Goal: Check status: Check status

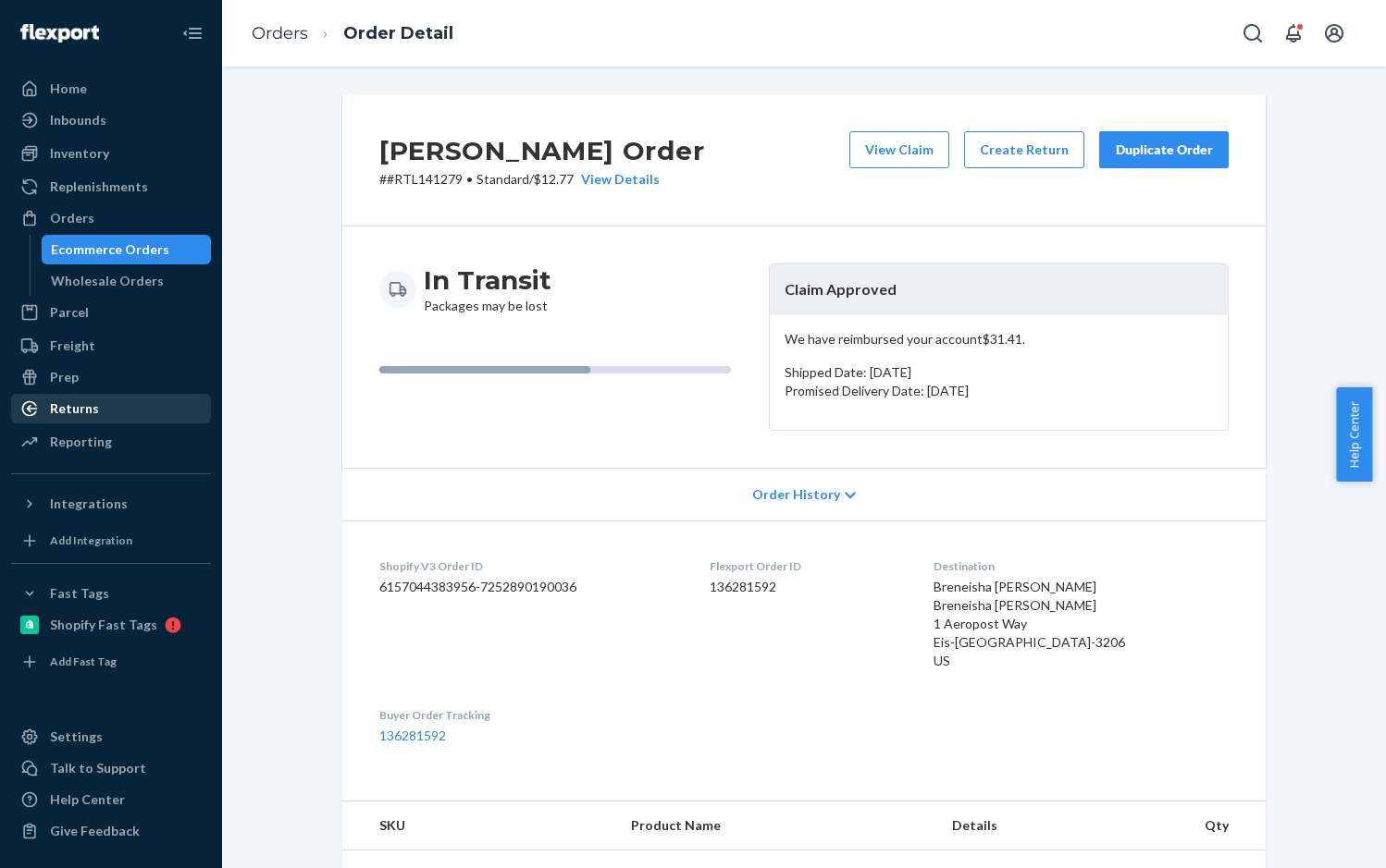
click at [66, 405] on div "Returns" at bounding box center [75, 408] width 49 height 19
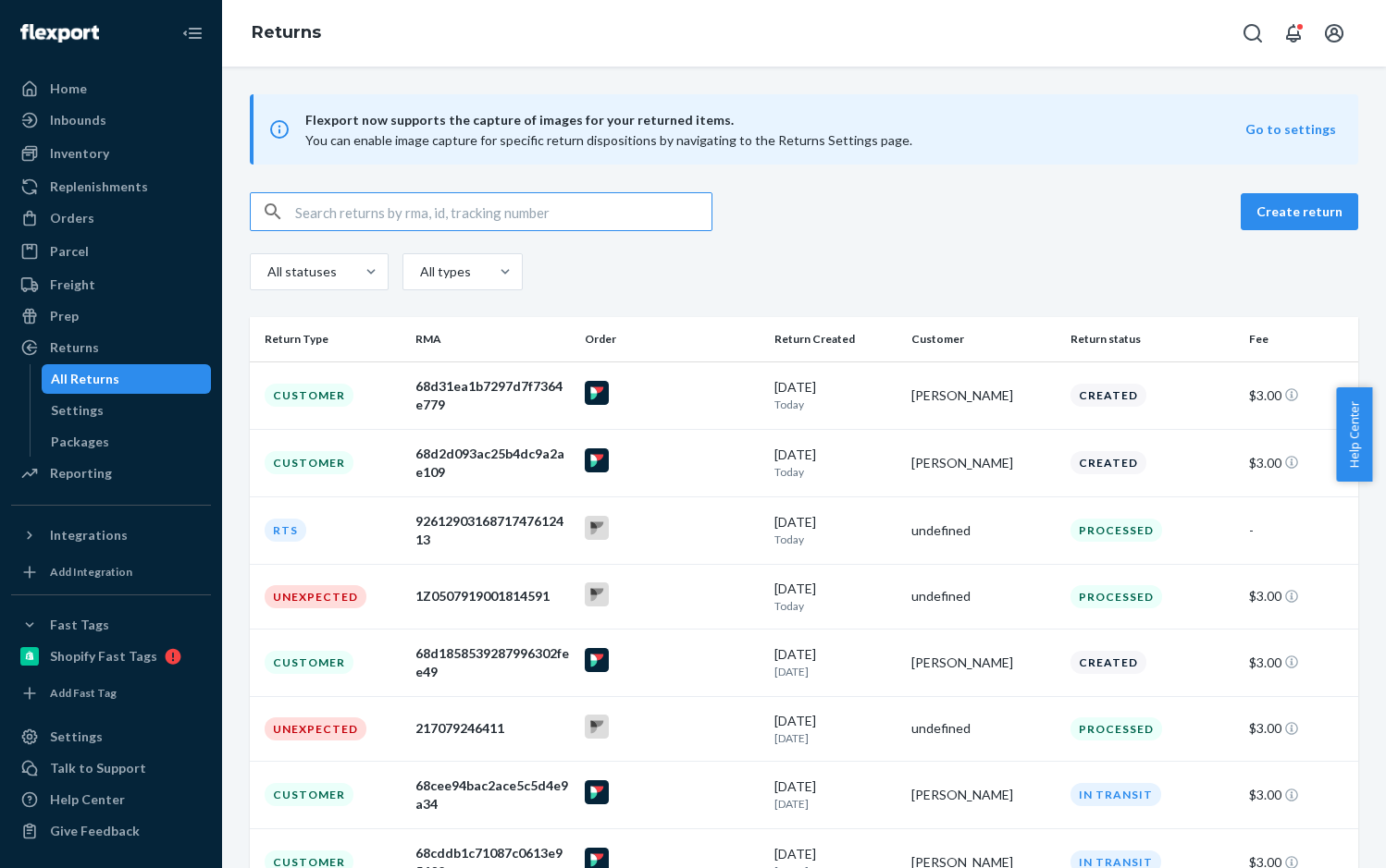
click at [352, 212] on input "text" at bounding box center [503, 212] width 416 height 37
paste input "1Z0507919010795470"
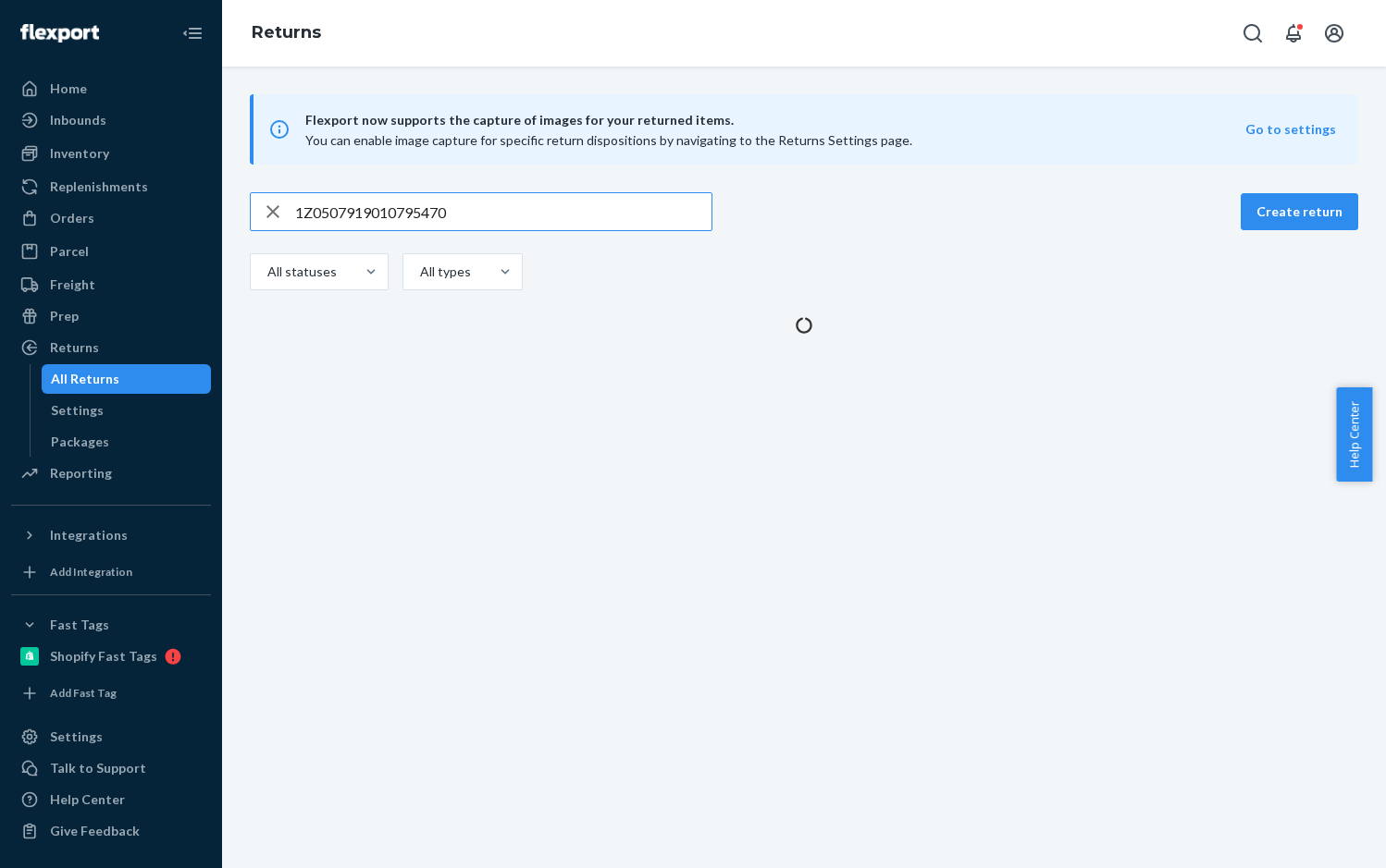
type input "1Z0507919010795470"
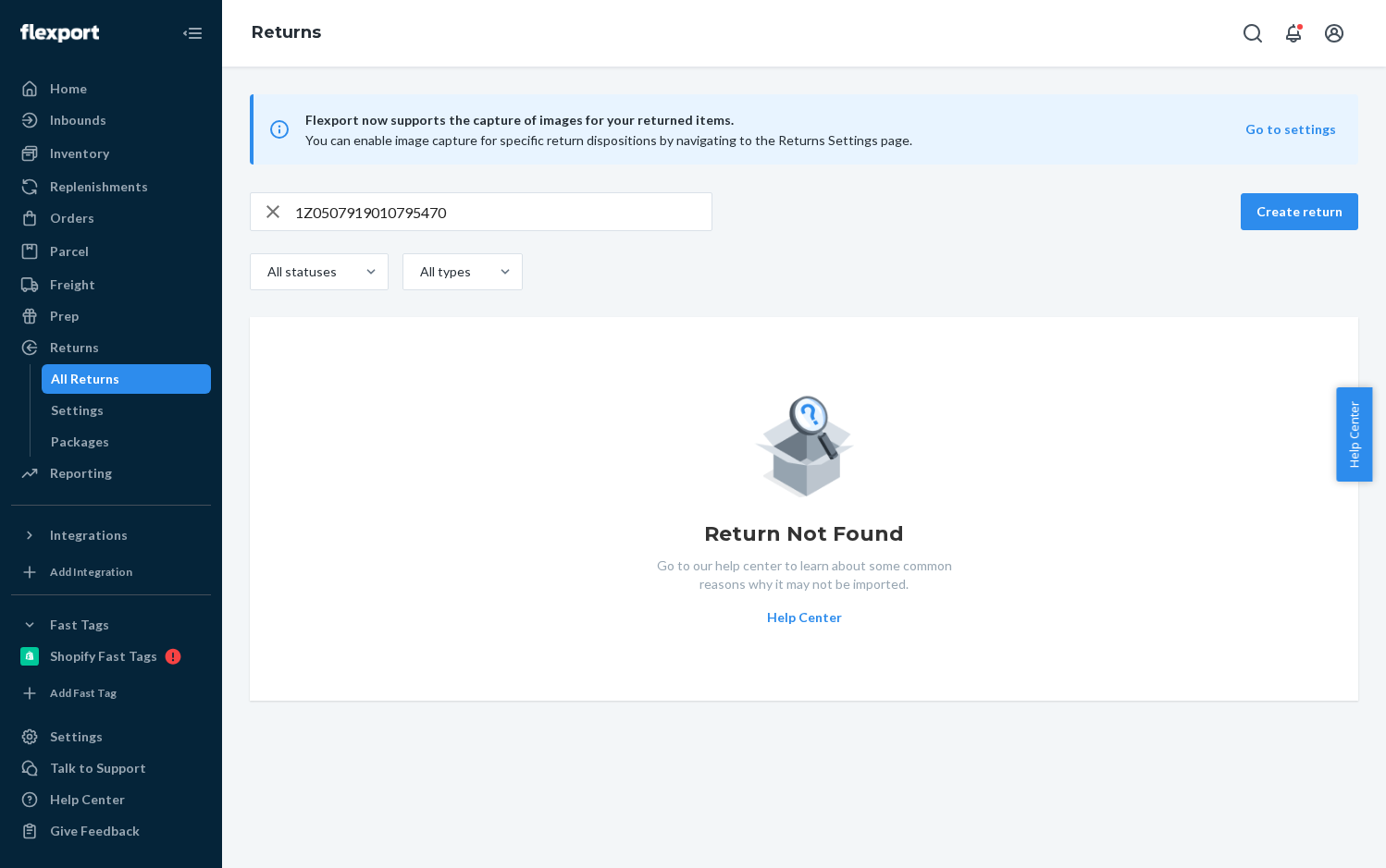
click at [269, 215] on icon "button" at bounding box center [273, 212] width 13 height 13
click at [350, 214] on input "text" at bounding box center [503, 212] width 416 height 37
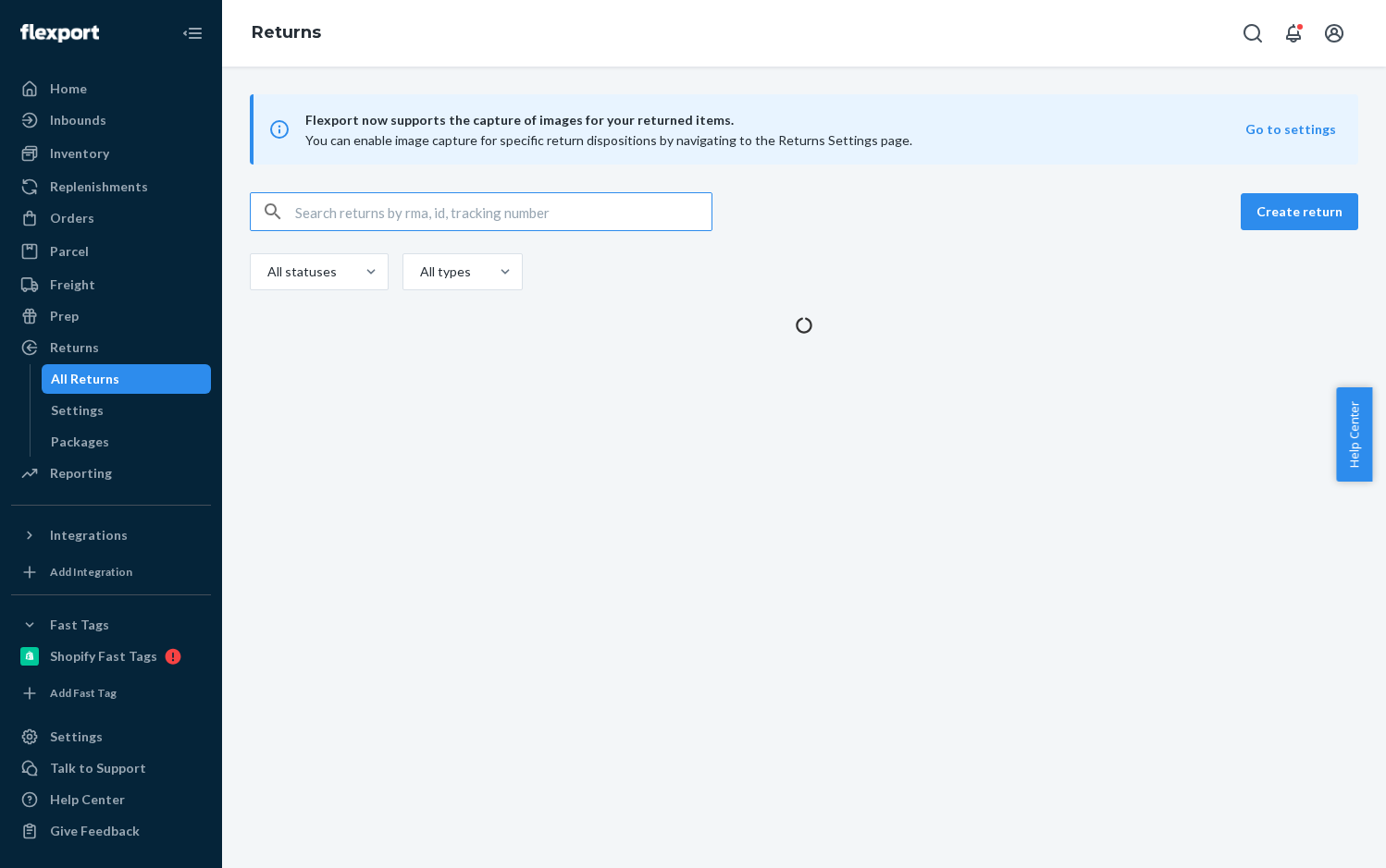
paste input "1Z0507919010723627"
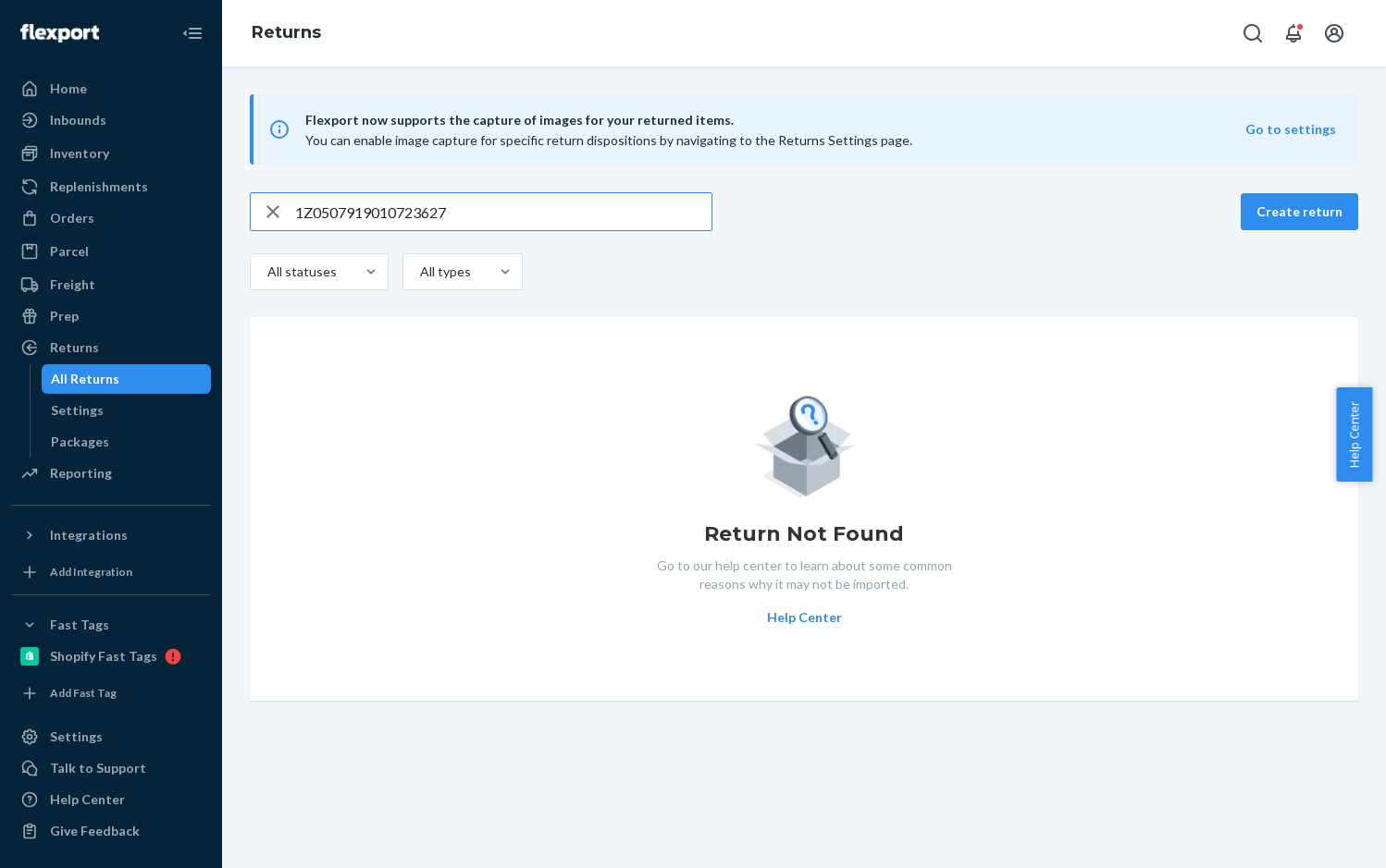
type input "1Z0507919010723627"
click at [274, 206] on icon "button" at bounding box center [273, 212] width 22 height 37
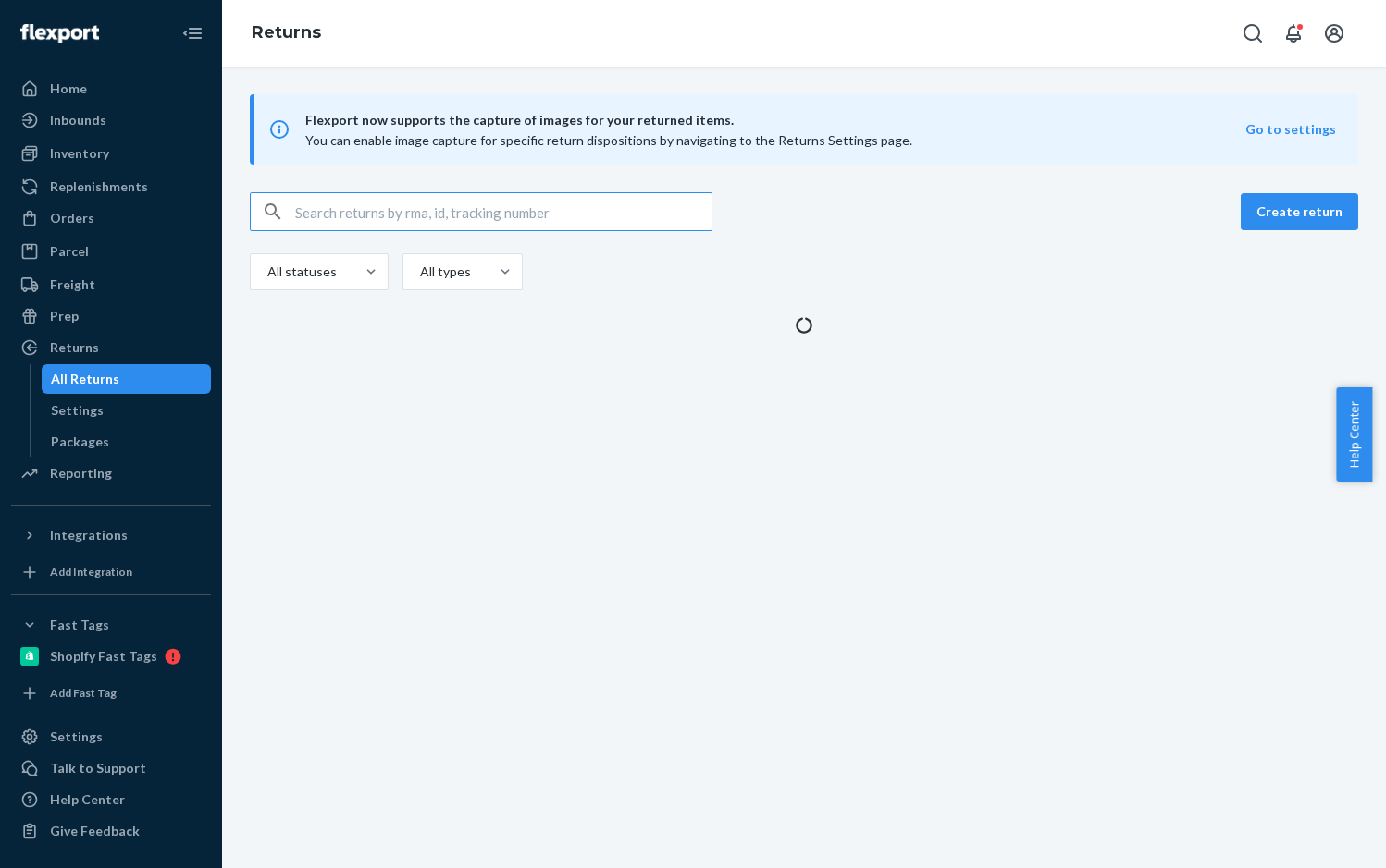
click at [308, 203] on input "text" at bounding box center [503, 212] width 416 height 37
paste input "1Z0507919007164336"
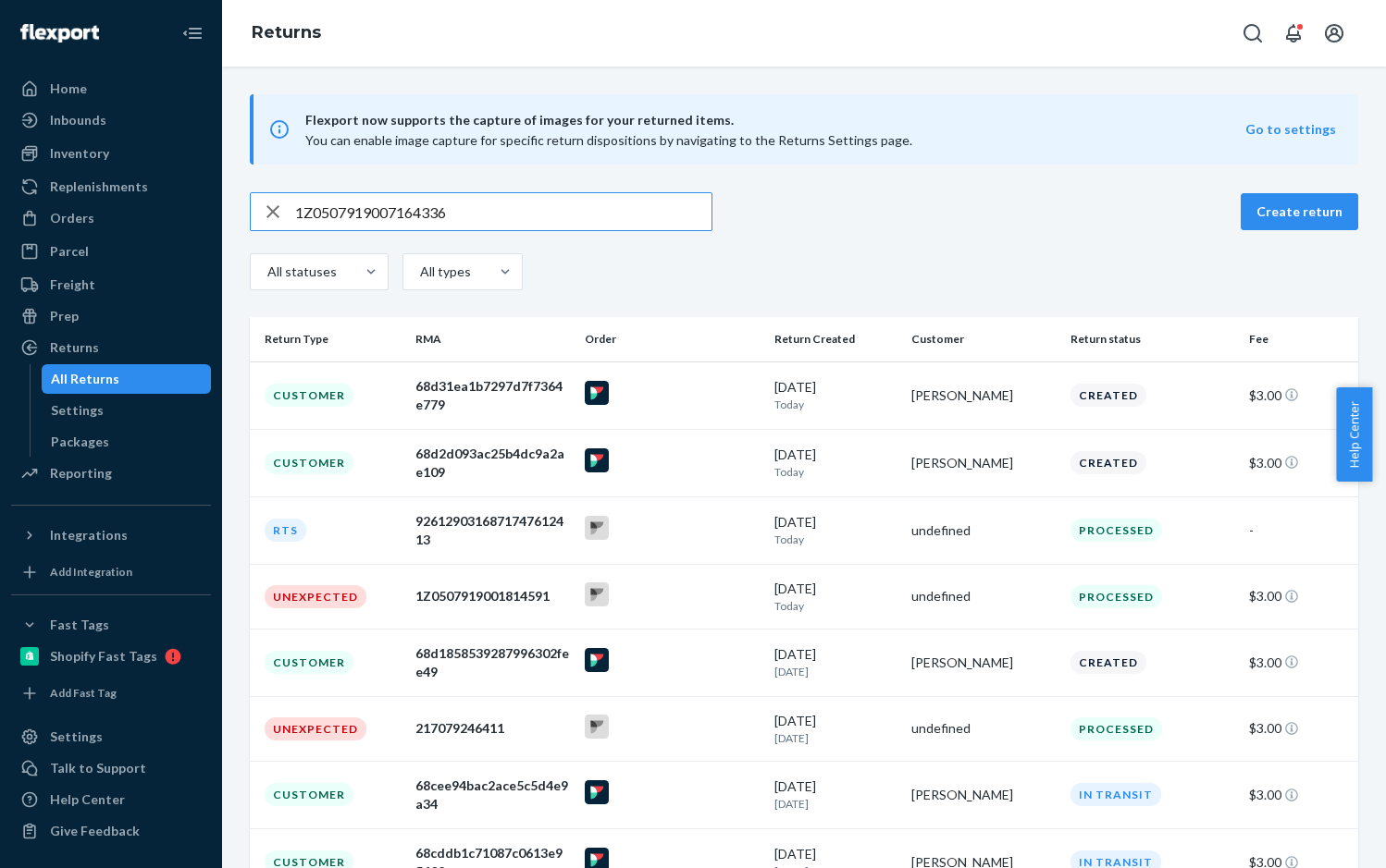
type input "1Z0507919007164336"
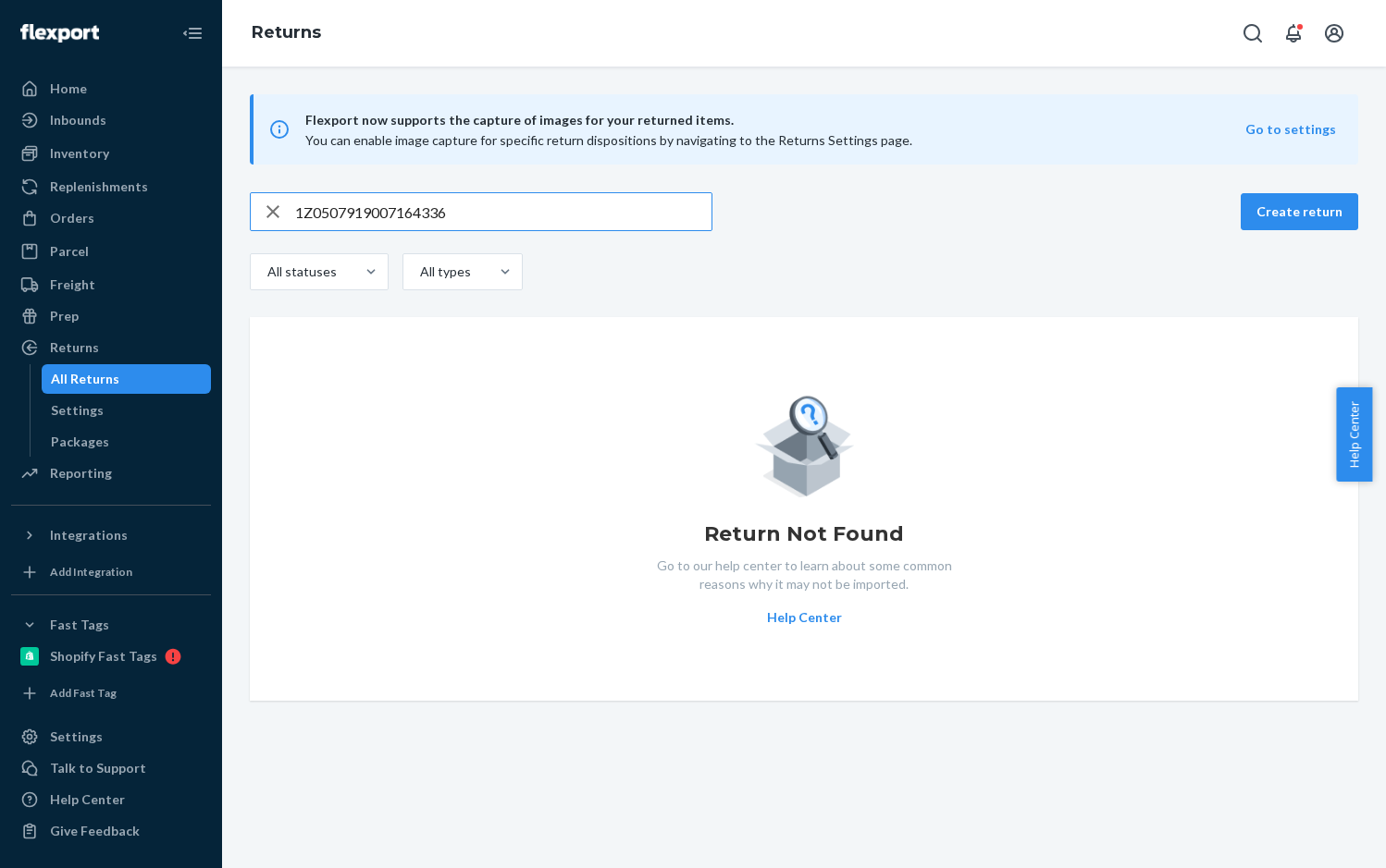
click at [618, 216] on input "1Z0507919007164336" at bounding box center [503, 212] width 416 height 37
drag, startPoint x: 271, startPoint y: 207, endPoint x: 284, endPoint y: 207, distance: 13.0
click at [274, 207] on icon "button" at bounding box center [273, 212] width 22 height 37
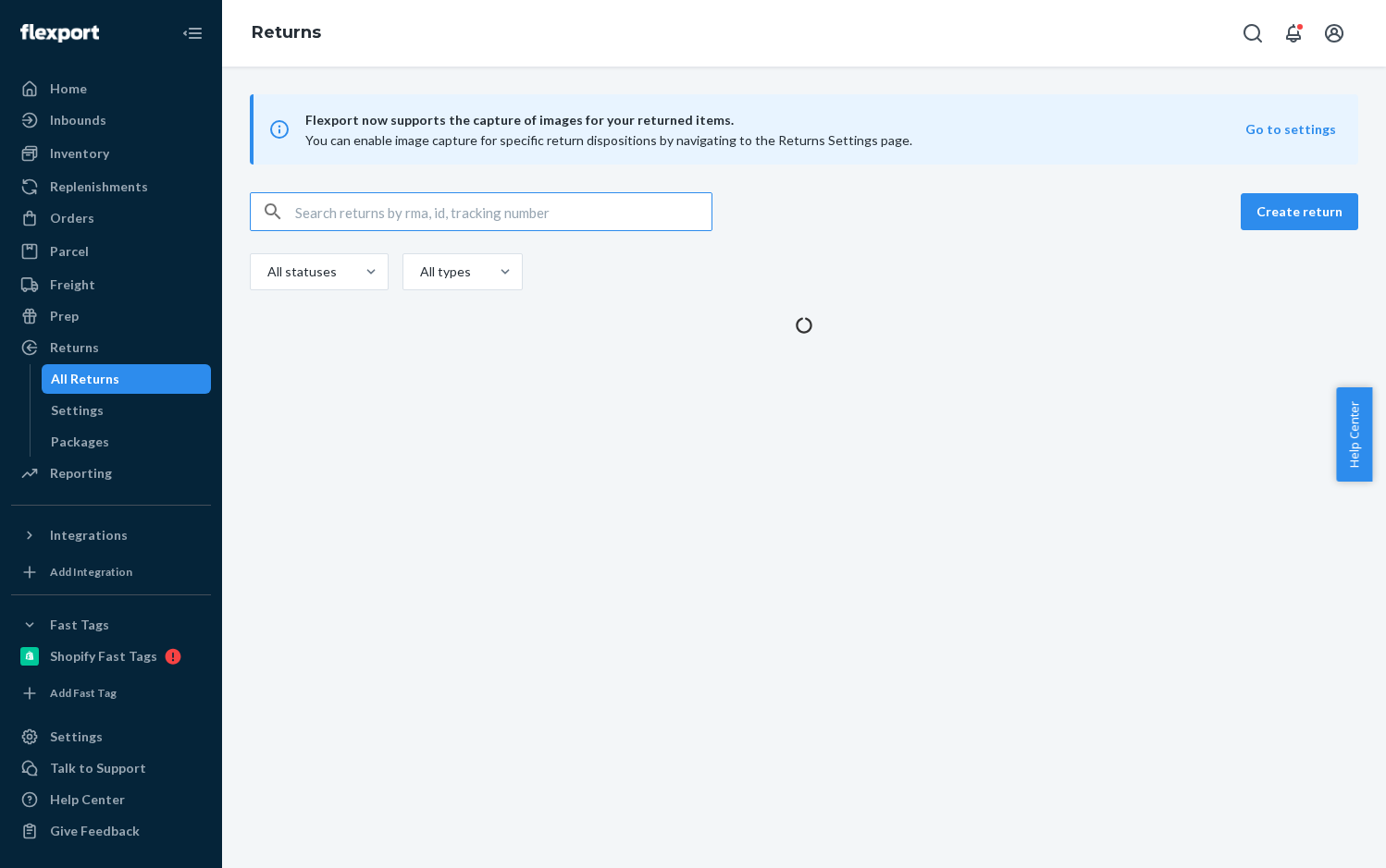
click at [335, 215] on input "text" at bounding box center [503, 212] width 416 height 37
paste input "1Z0507919016022874"
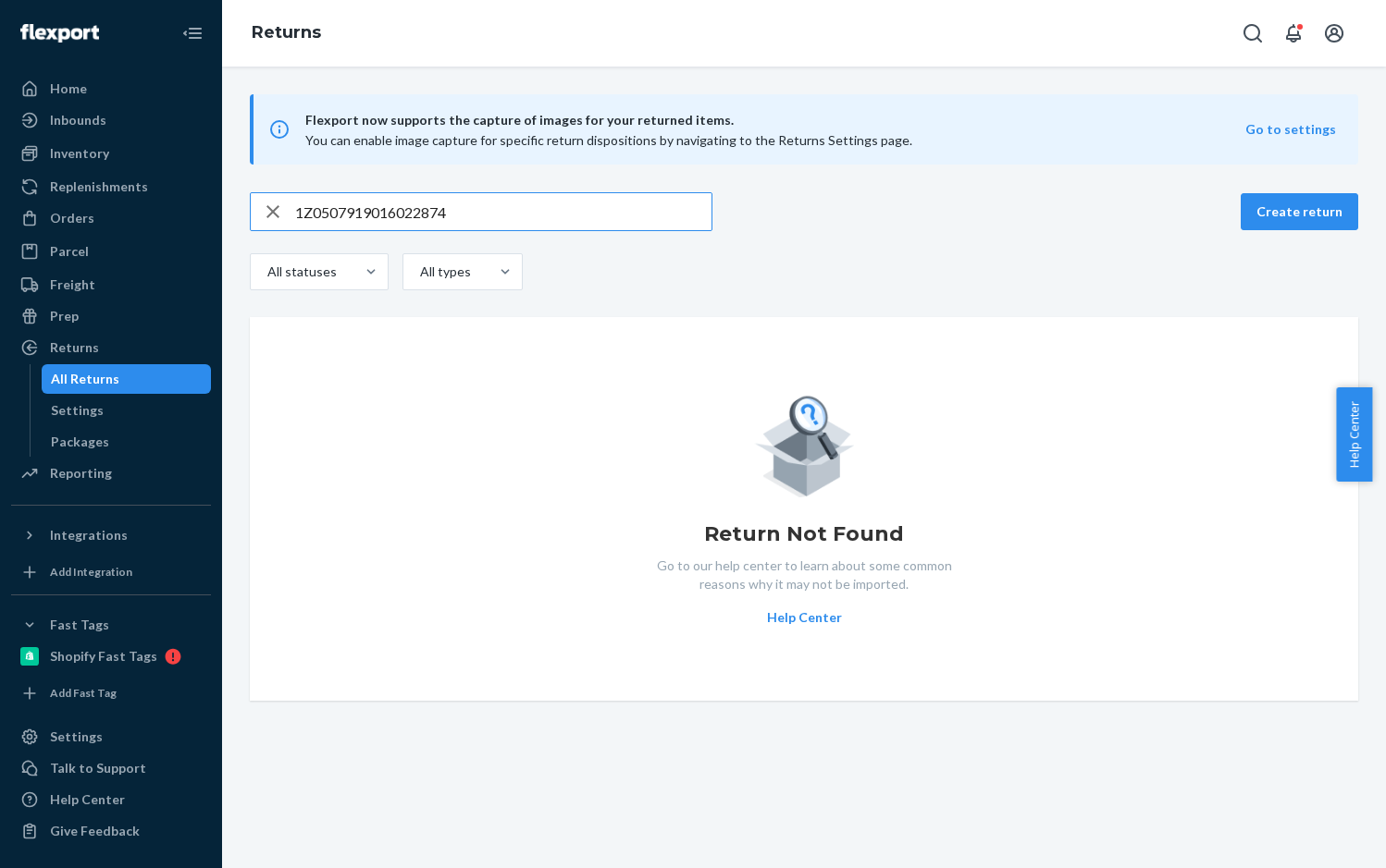
type input "1Z0507919016022874"
click at [274, 211] on icon "button" at bounding box center [273, 212] width 13 height 13
click at [312, 209] on input "text" at bounding box center [503, 212] width 416 height 37
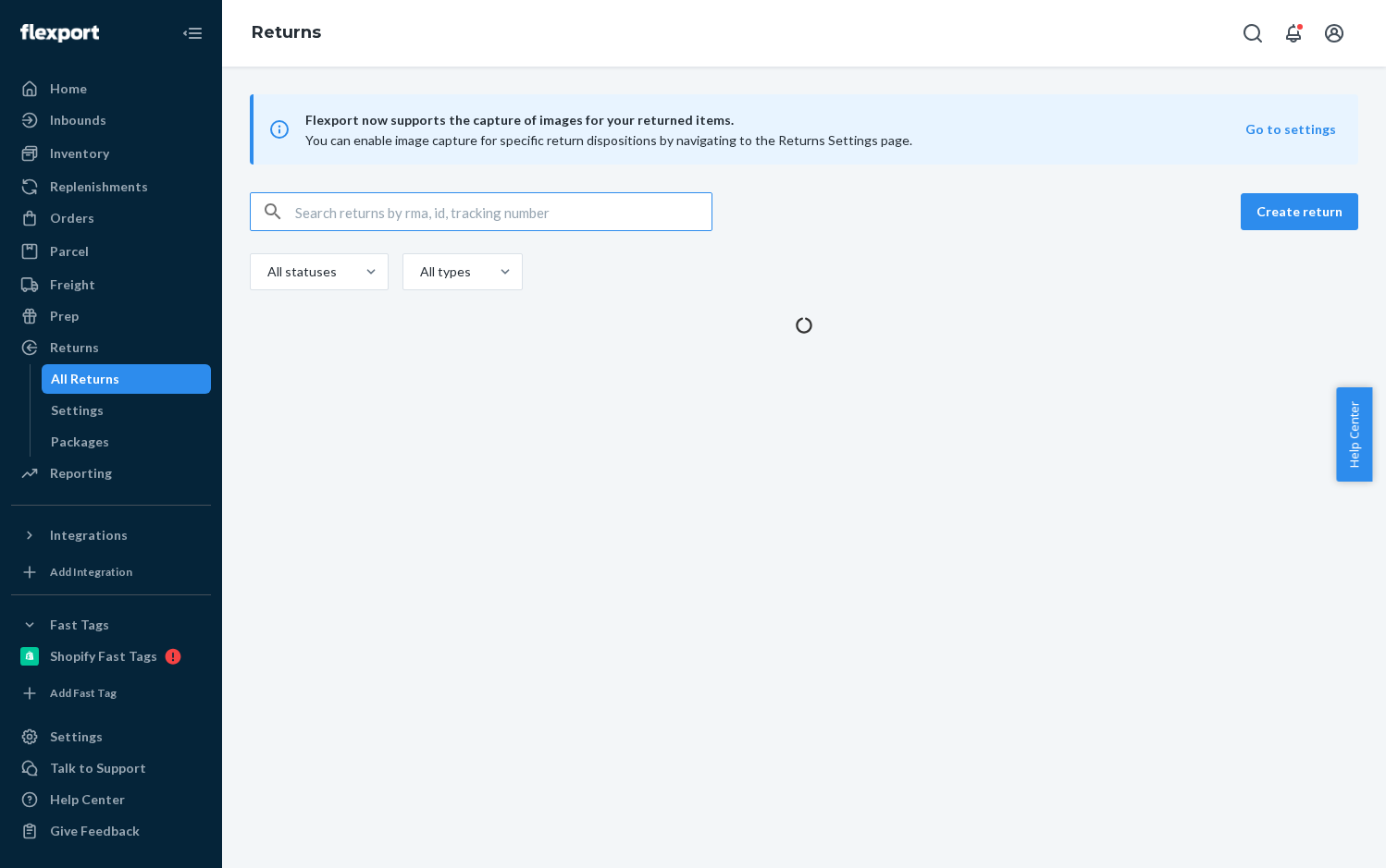
paste input "1Z0507919018306457"
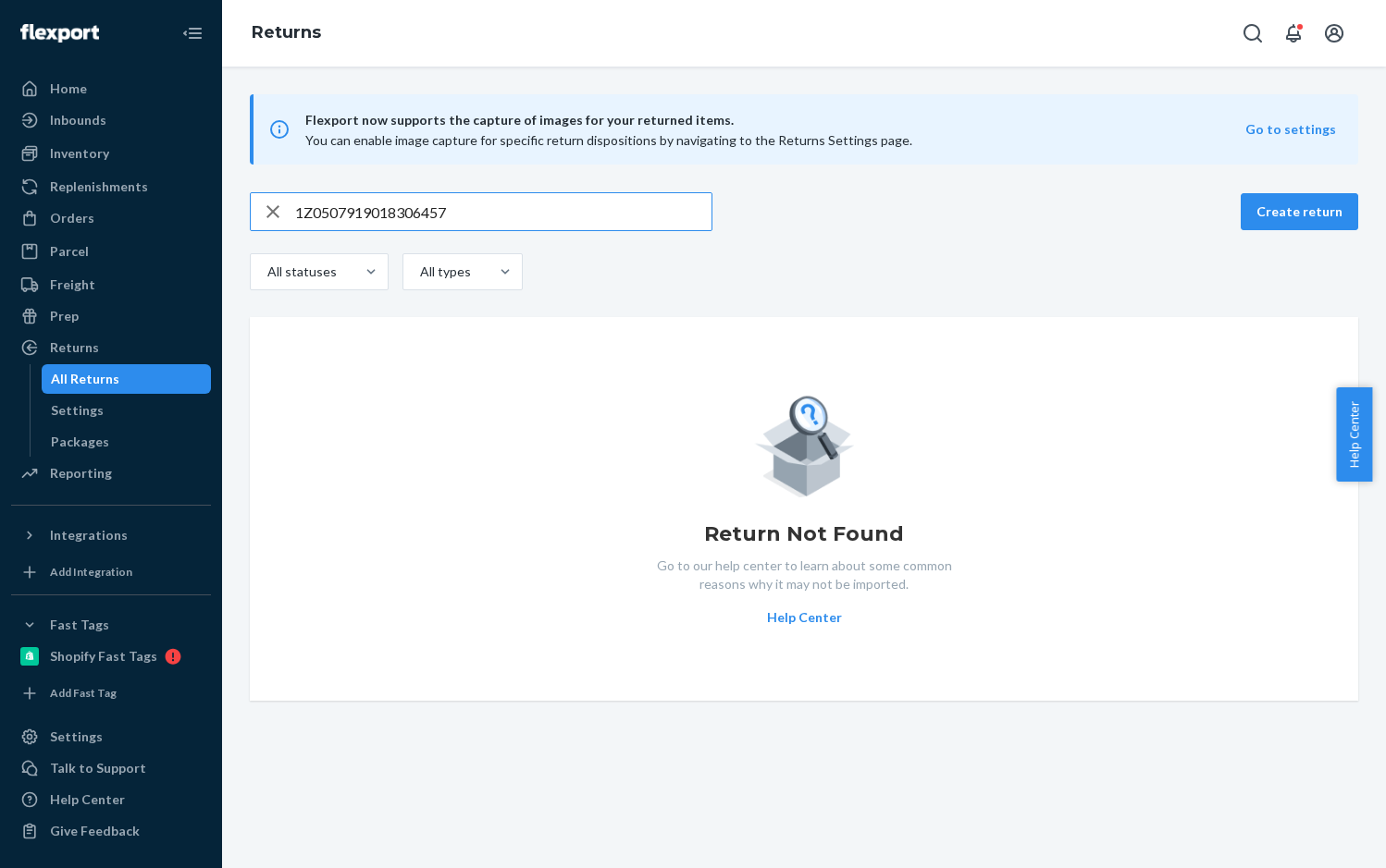
type input "1Z0507919018306457"
